Goal: Task Accomplishment & Management: Use online tool/utility

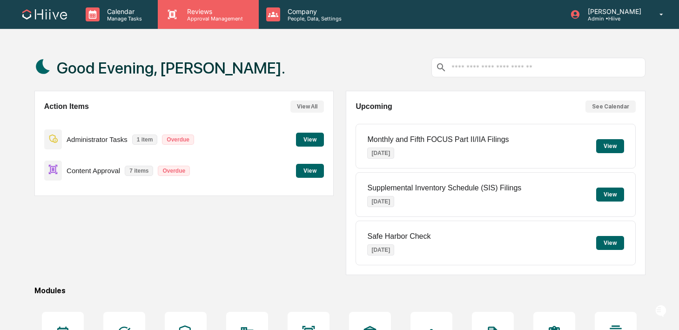
click at [217, 21] on p "Approval Management" at bounding box center [214, 18] width 68 height 7
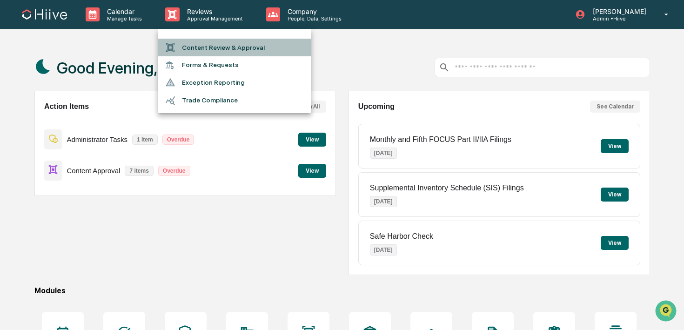
click at [211, 53] on li "Content Review & Approval" at bounding box center [235, 48] width 154 height 18
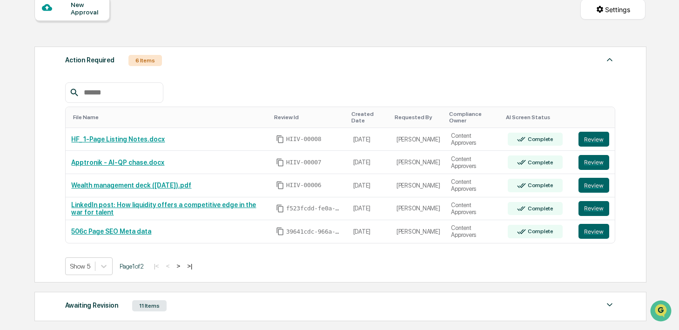
scroll to position [96, 0]
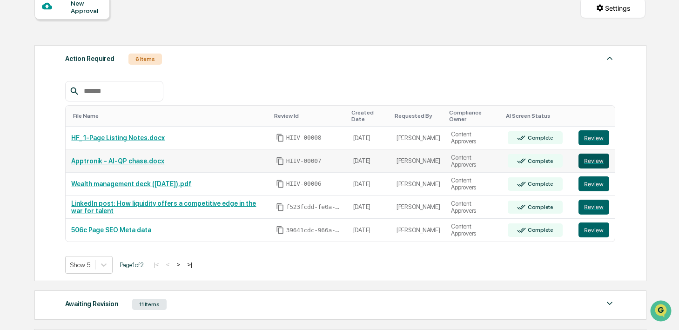
click at [588, 159] on button "Review" at bounding box center [593, 161] width 31 height 15
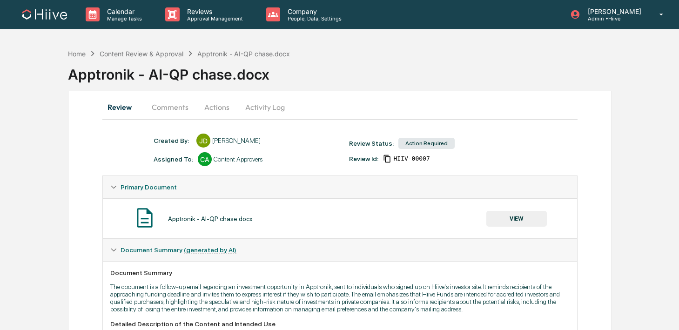
click at [161, 110] on button "Comments" at bounding box center [170, 107] width 52 height 22
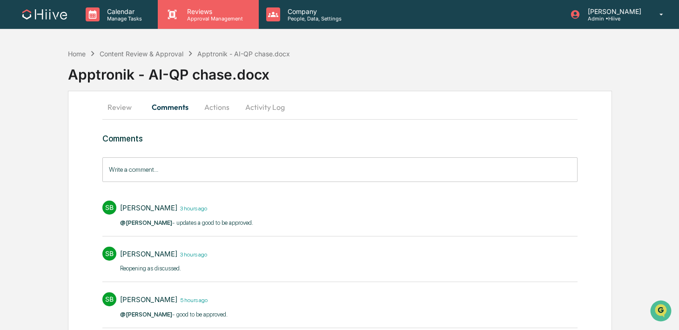
click at [170, 12] on icon at bounding box center [172, 14] width 9 height 9
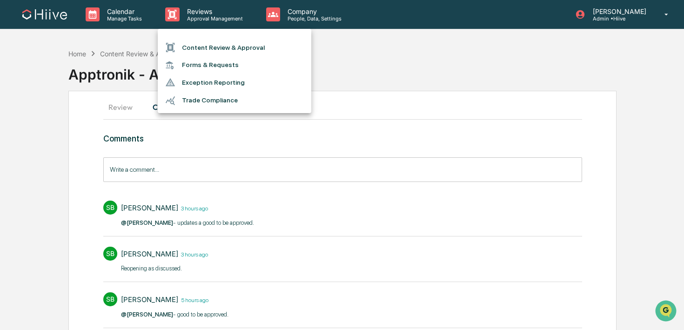
click at [175, 44] on icon at bounding box center [170, 47] width 10 height 10
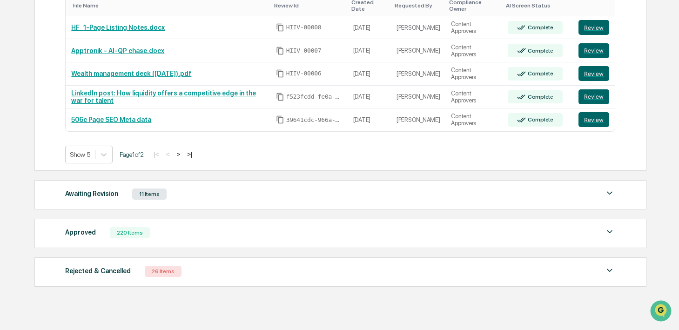
scroll to position [229, 0]
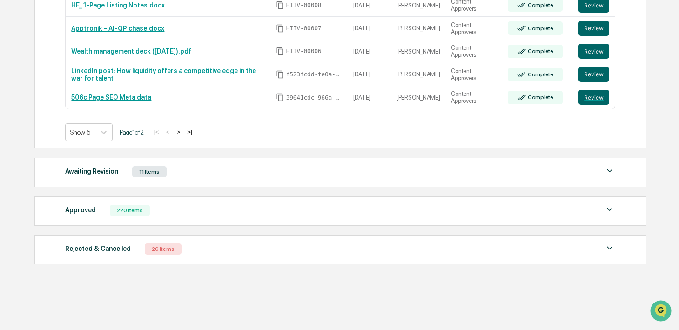
click at [235, 181] on div "Awaiting Revision 11 Items File Name Review Id Created Date Requested By Compli…" at bounding box center [340, 172] width 612 height 29
click at [212, 205] on div "Approved 220 Items" at bounding box center [340, 210] width 550 height 13
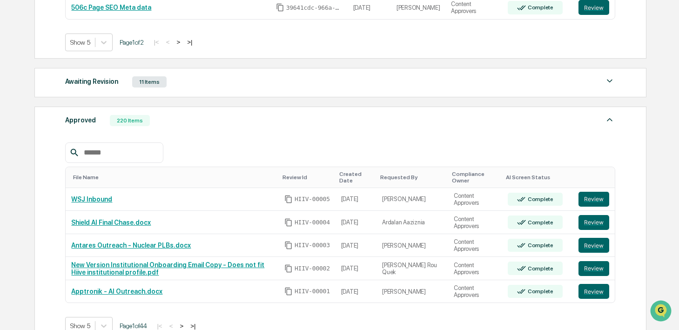
scroll to position [349, 0]
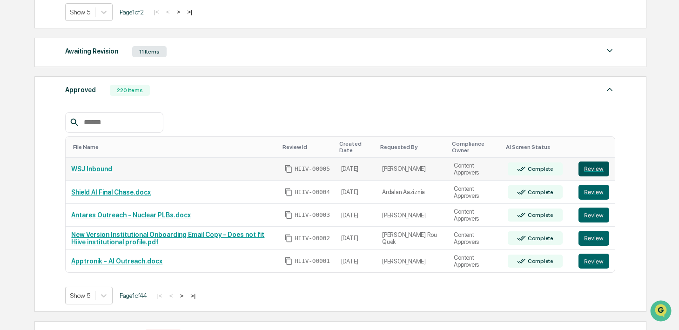
click at [586, 174] on button "Review" at bounding box center [593, 168] width 31 height 15
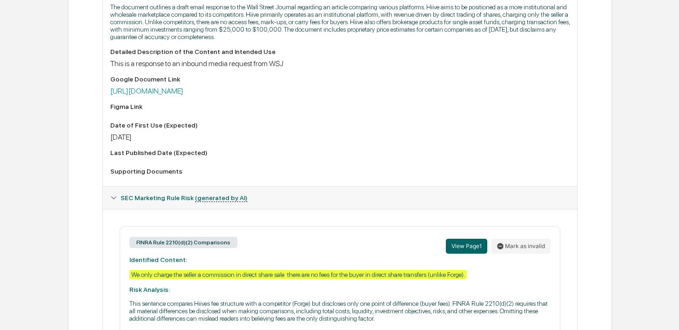
scroll to position [325, 0]
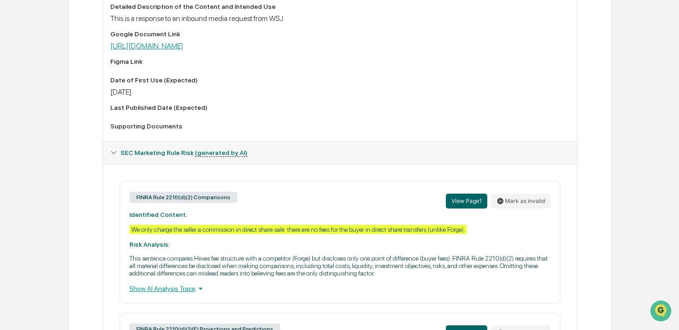
click at [183, 50] on link "https://docs.google.com/document/d/1pdRao462ycYzSqXN0NbgMCKZTkgKYv8CNg3YxIq3qWE…" at bounding box center [146, 45] width 73 height 9
